Goal: Task Accomplishment & Management: Manage account settings

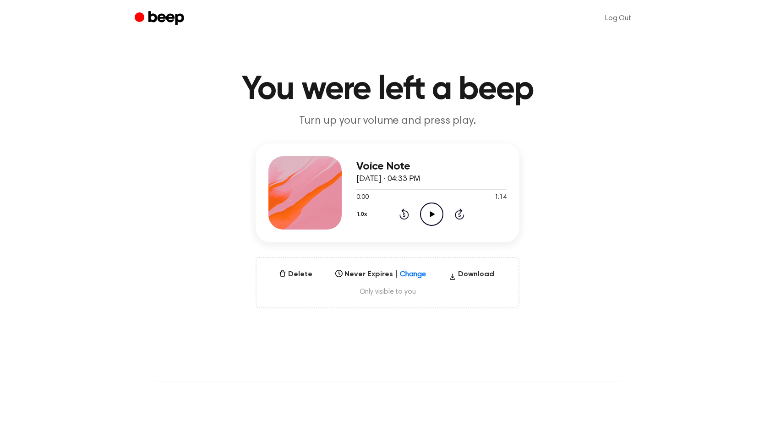
click at [432, 215] on icon at bounding box center [432, 214] width 5 height 6
click at [437, 220] on icon "Play Audio" at bounding box center [431, 214] width 23 height 23
click at [439, 212] on icon "Pause Audio" at bounding box center [431, 214] width 23 height 23
click at [430, 215] on icon "Play Audio" at bounding box center [431, 214] width 23 height 23
click at [359, 189] on div at bounding box center [375, 189] width 39 height 1
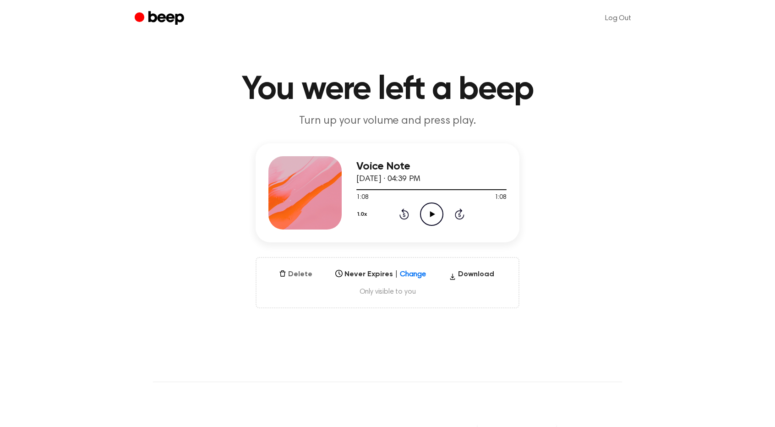
click at [292, 274] on button "Delete" at bounding box center [295, 274] width 41 height 11
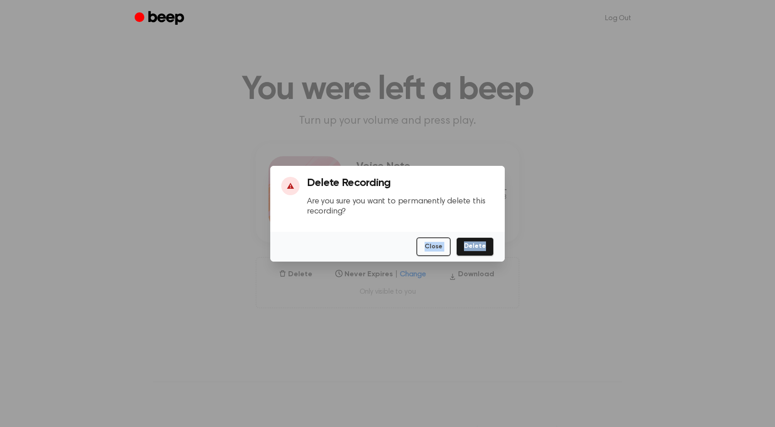
drag, startPoint x: 472, startPoint y: 244, endPoint x: 485, endPoint y: 249, distance: 14.0
click at [485, 249] on div "⚠ Delete Recording Are you sure you want to permanently delete this recording? …" at bounding box center [387, 214] width 235 height 96
click at [485, 249] on button "Delete" at bounding box center [475, 246] width 38 height 19
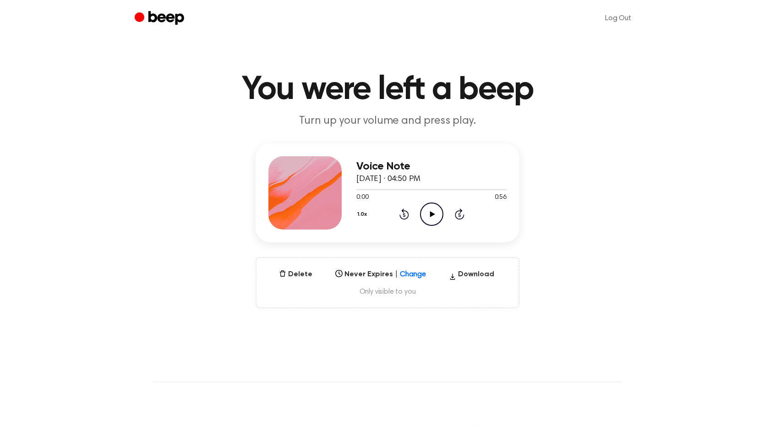
click at [436, 216] on icon "Play Audio" at bounding box center [431, 214] width 23 height 23
click at [433, 218] on icon "Pause Audio" at bounding box center [431, 214] width 23 height 23
click at [433, 218] on icon "Play Audio" at bounding box center [431, 214] width 23 height 23
click at [441, 210] on icon "Play Audio" at bounding box center [431, 214] width 23 height 23
click at [363, 190] on div at bounding box center [431, 189] width 150 height 7
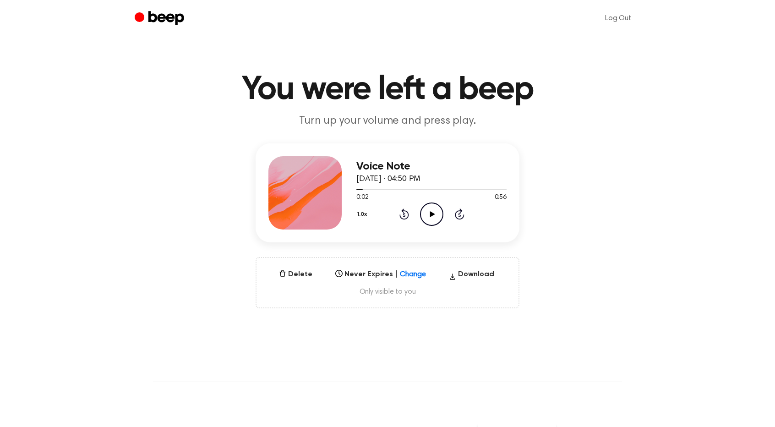
click at [432, 215] on icon at bounding box center [432, 214] width 5 height 6
drag, startPoint x: 363, startPoint y: 189, endPoint x: 353, endPoint y: 188, distance: 10.6
click at [353, 188] on div "Voice Note August 25, 2025 · 04:50 PM 0:04 0:56 Your browser does not support t…" at bounding box center [388, 192] width 264 height 99
click at [359, 189] on div at bounding box center [364, 189] width 17 height 1
click at [436, 214] on icon "Play Audio" at bounding box center [431, 214] width 23 height 23
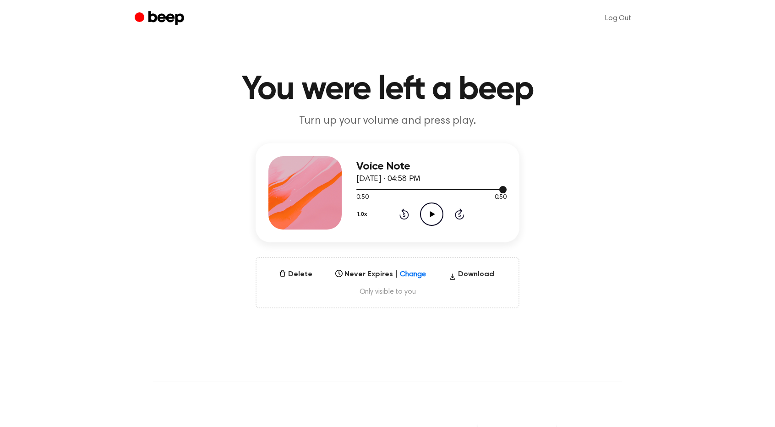
click at [358, 189] on div at bounding box center [431, 189] width 150 height 1
click at [430, 217] on icon "Play Audio" at bounding box center [431, 214] width 23 height 23
click at [304, 274] on button "Delete" at bounding box center [295, 274] width 41 height 11
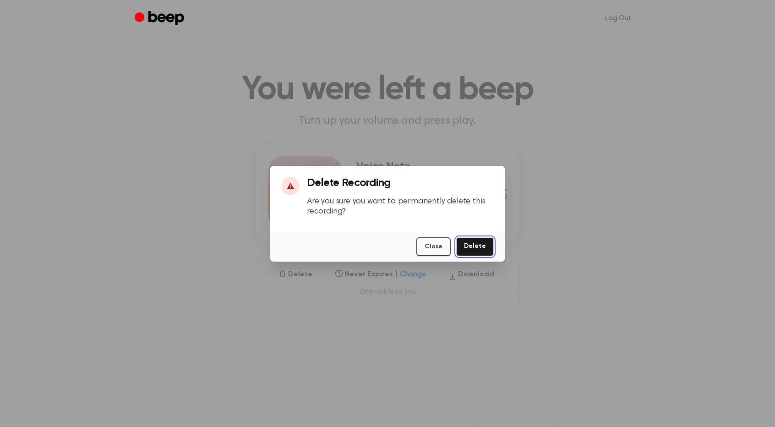
click at [482, 244] on button "Delete" at bounding box center [475, 246] width 38 height 19
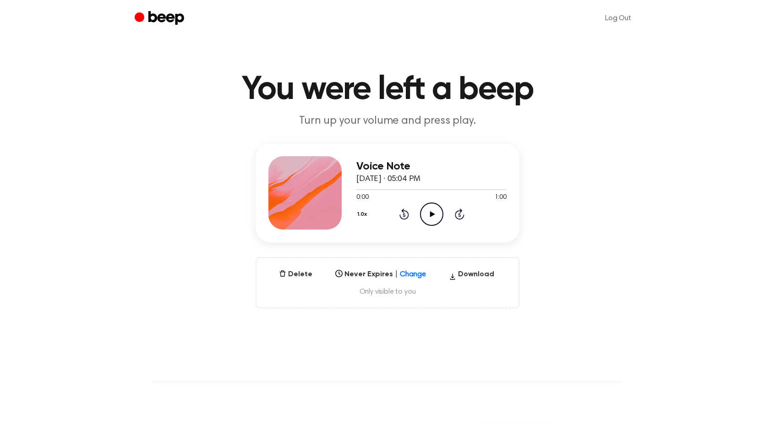
click at [433, 220] on icon "Play Audio" at bounding box center [431, 214] width 23 height 23
click at [357, 187] on div at bounding box center [431, 189] width 150 height 7
click at [433, 213] on icon at bounding box center [432, 214] width 5 height 6
click at [303, 279] on button "Delete" at bounding box center [295, 274] width 41 height 11
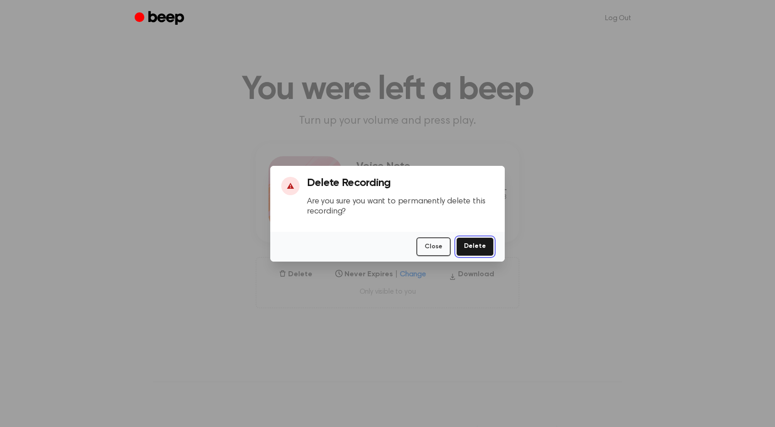
click at [483, 244] on button "Delete" at bounding box center [475, 246] width 38 height 19
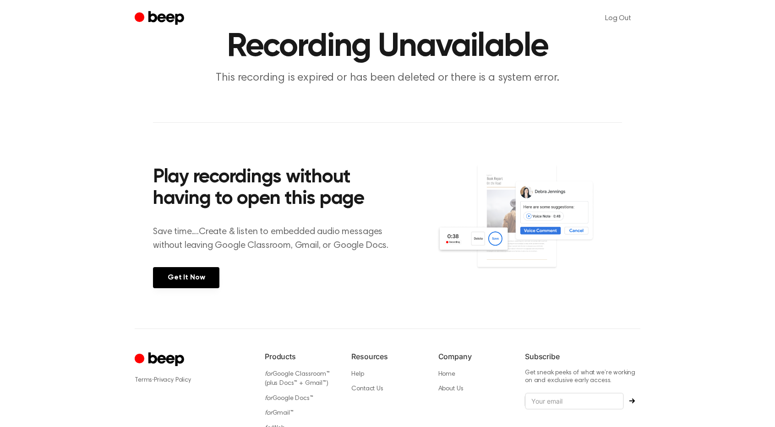
scroll to position [46, 0]
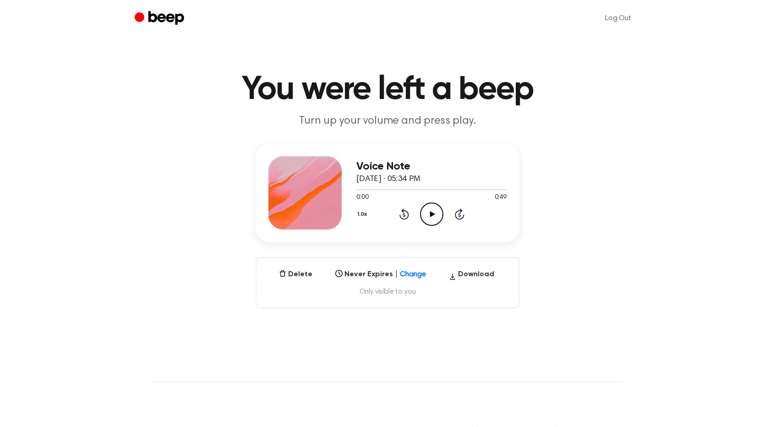
click at [436, 217] on icon "Play Audio" at bounding box center [431, 214] width 23 height 23
click at [291, 275] on button "Delete" at bounding box center [295, 274] width 41 height 11
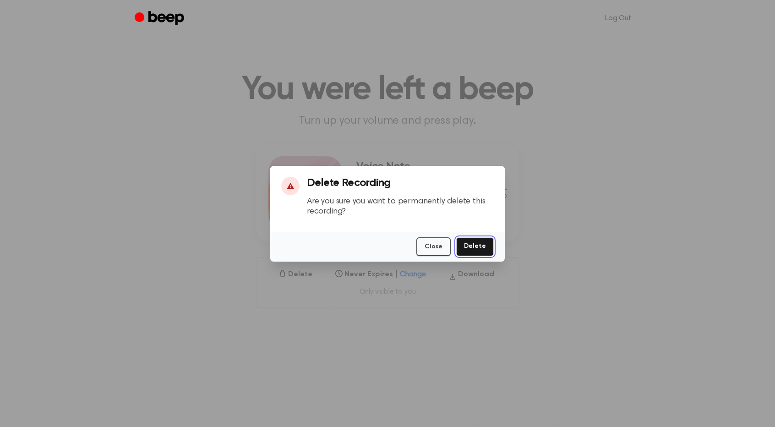
click at [470, 248] on button "Delete" at bounding box center [475, 246] width 38 height 19
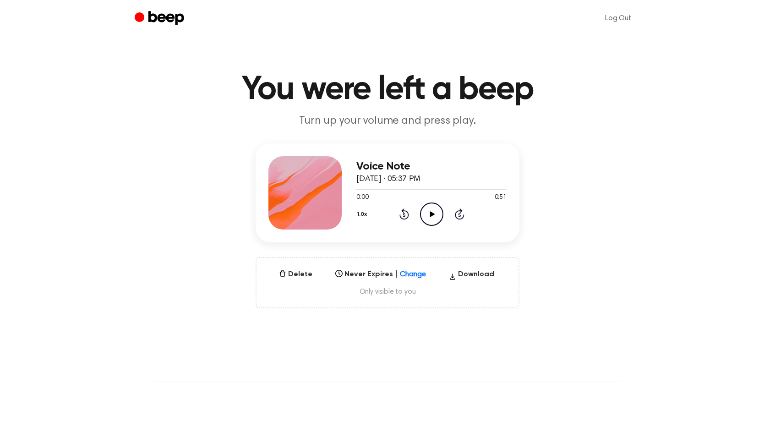
click at [434, 216] on icon "Play Audio" at bounding box center [431, 214] width 23 height 23
click at [306, 279] on button "Delete" at bounding box center [295, 274] width 41 height 11
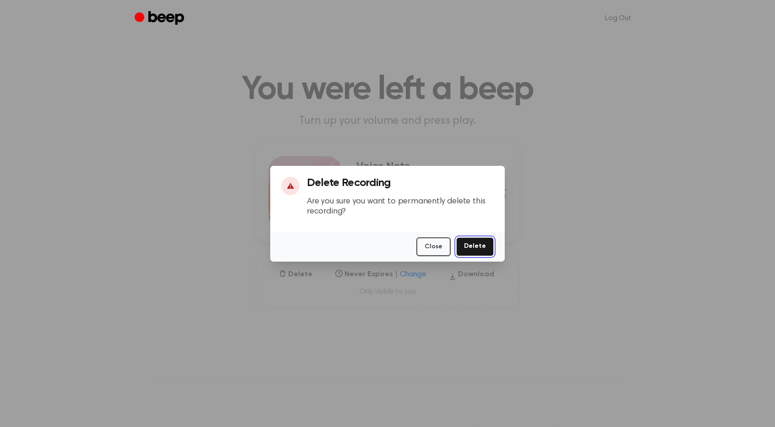
click at [485, 246] on button "Delete" at bounding box center [475, 246] width 38 height 19
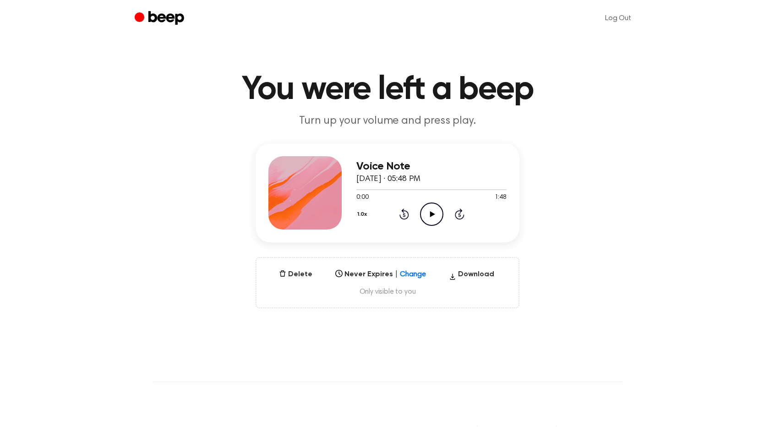
click at [439, 222] on icon "Play Audio" at bounding box center [431, 214] width 23 height 23
click at [307, 275] on button "Delete" at bounding box center [295, 274] width 41 height 11
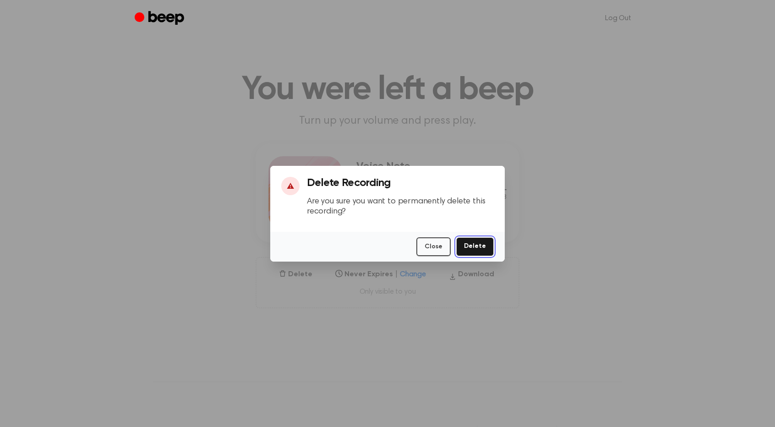
click at [472, 248] on button "Delete" at bounding box center [475, 246] width 38 height 19
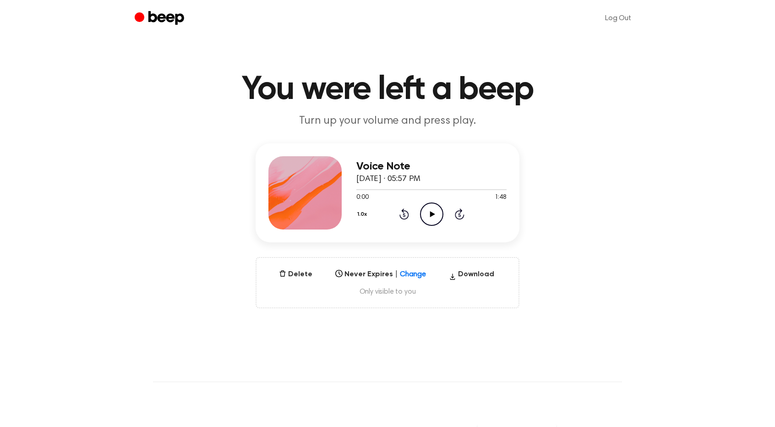
click at [437, 208] on icon "Play Audio" at bounding box center [431, 214] width 23 height 23
